Goal: Task Accomplishment & Management: Manage account settings

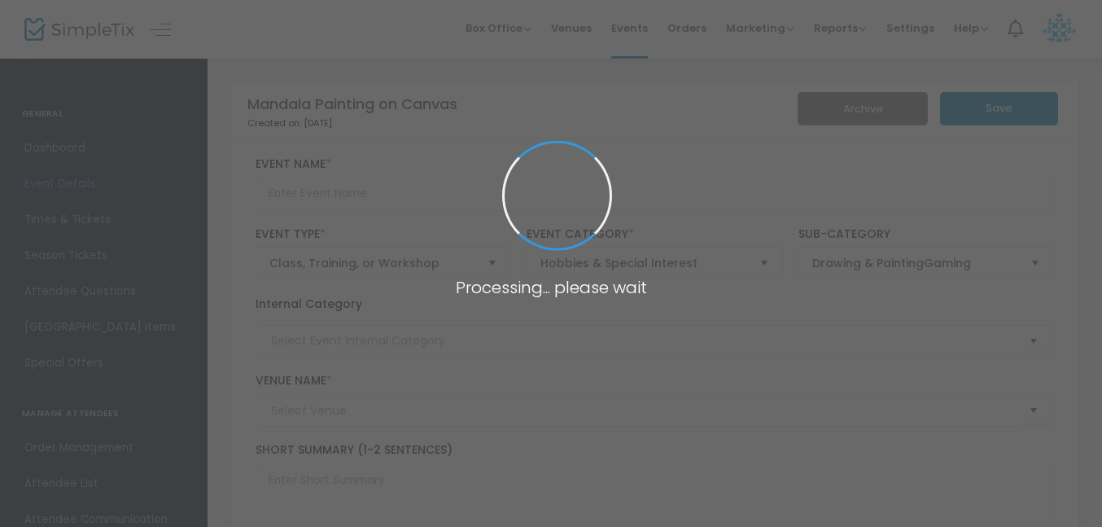
type input "Mandala Painting on Canvas"
type textarea "Enjoy a relaxing evening painting a colorful mandala on a 6" x 6" canvas. Your …"
type input "Register Now"
type input "Skyline Brewery (Skyline)"
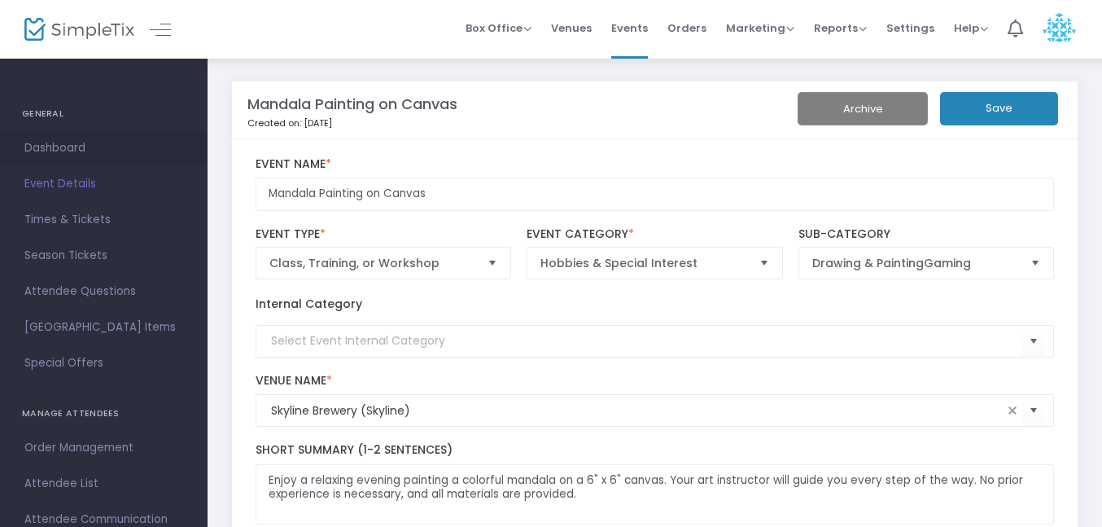
click at [36, 148] on span "Dashboard" at bounding box center [103, 148] width 159 height 21
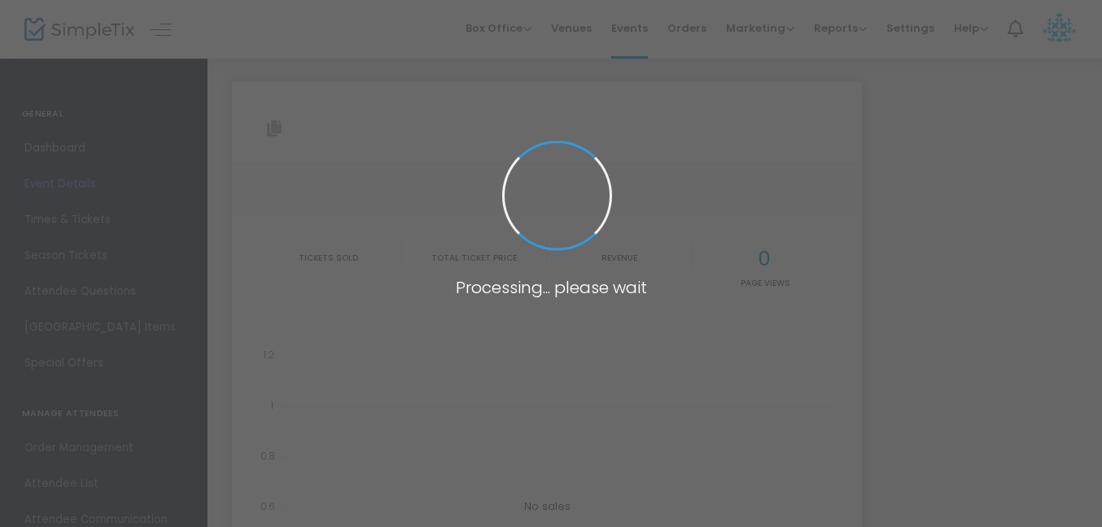
type input "[URL][DOMAIN_NAME]"
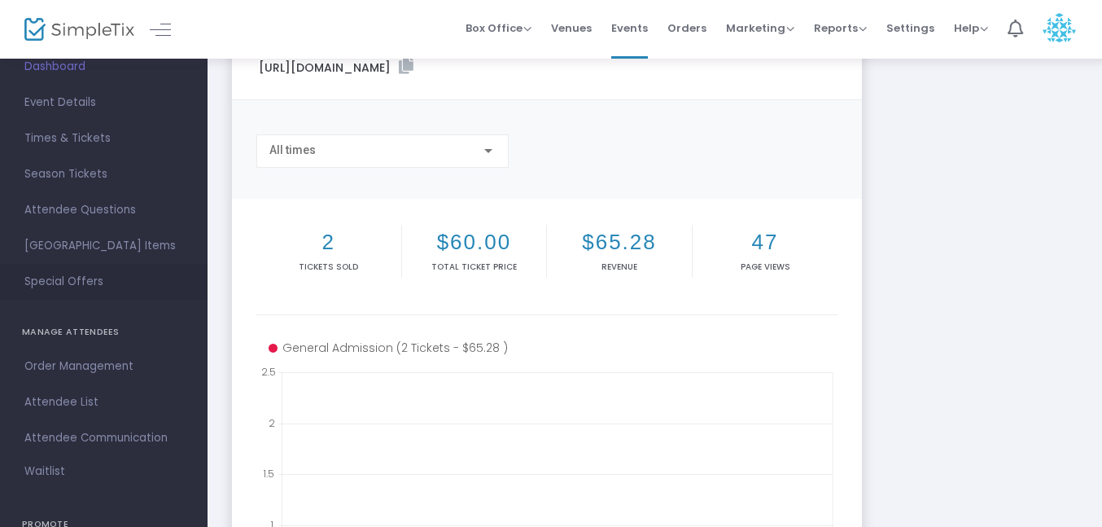
scroll to position [120, 0]
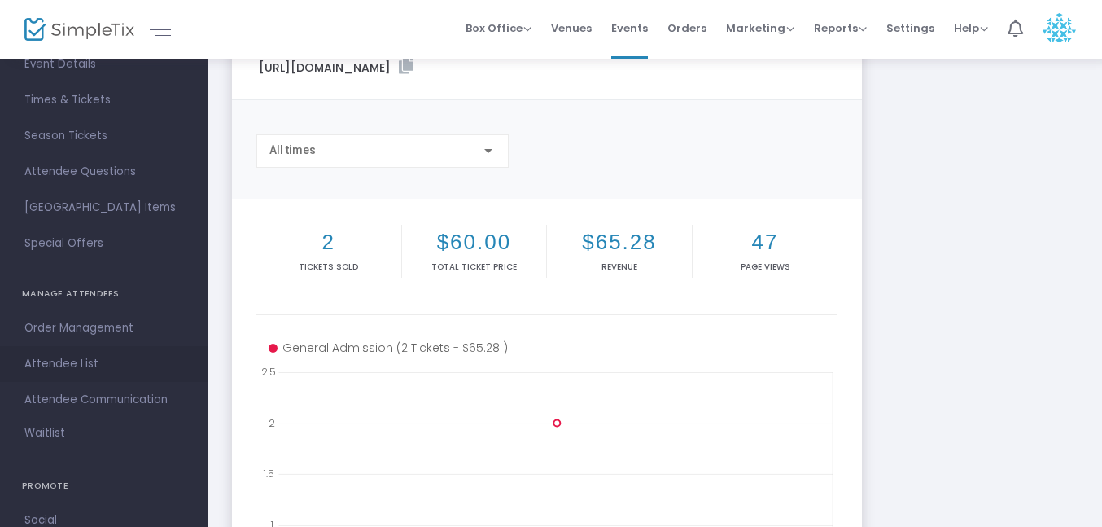
click at [53, 363] on span "Attendee List" at bounding box center [103, 363] width 159 height 21
